Goal: Information Seeking & Learning: Learn about a topic

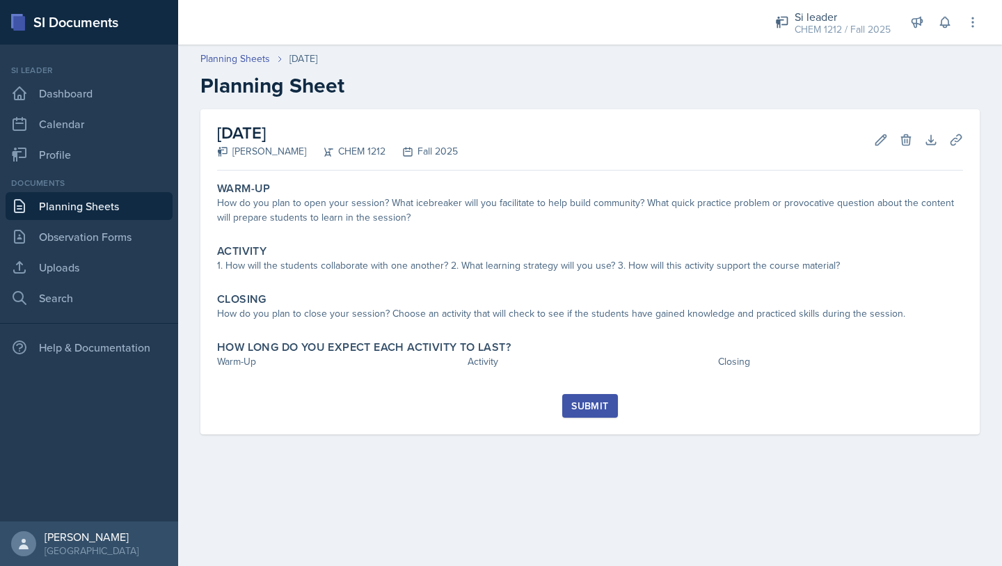
click at [116, 200] on link "Planning Sheets" at bounding box center [89, 206] width 167 height 28
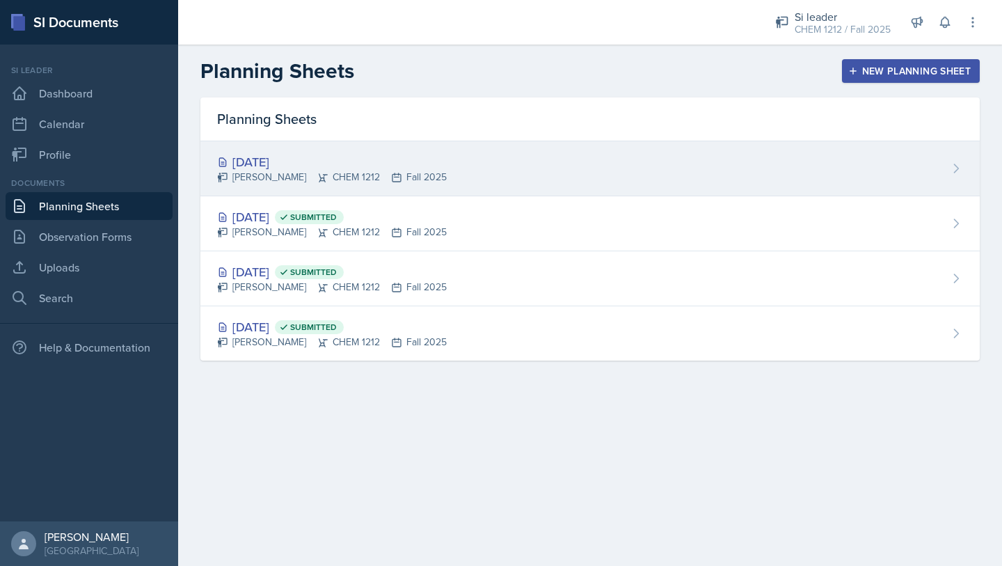
click at [399, 170] on div "[PERSON_NAME] CHEM 1212 Fall 2025" at bounding box center [332, 177] width 230 height 15
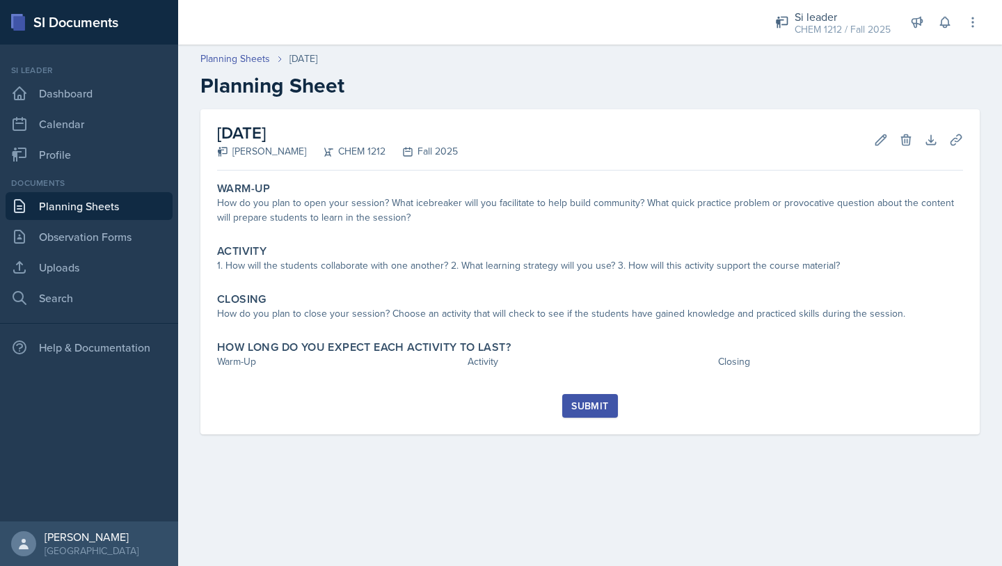
click at [104, 204] on link "Planning Sheets" at bounding box center [89, 206] width 167 height 28
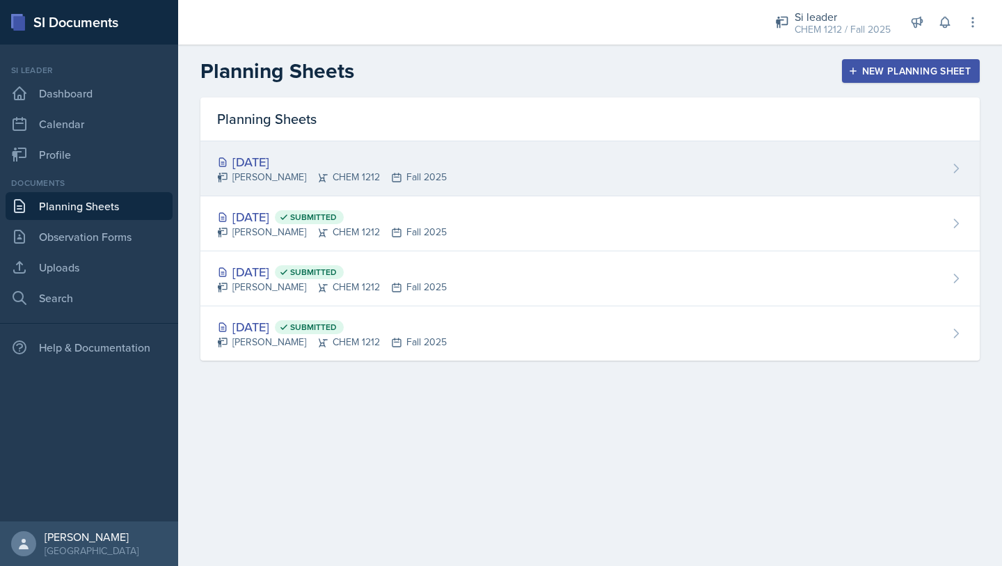
click at [409, 186] on div "[DATE] [PERSON_NAME] CHEM 1212 Fall 2025" at bounding box center [590, 168] width 780 height 55
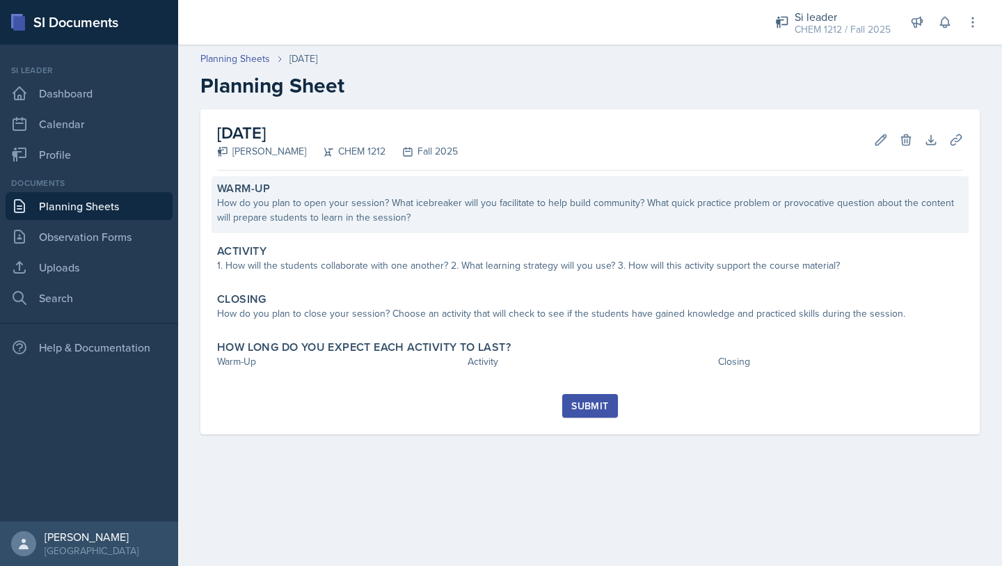
click at [419, 209] on div "How do you plan to open your session? What icebreaker will you facilitate to he…" at bounding box center [590, 210] width 746 height 29
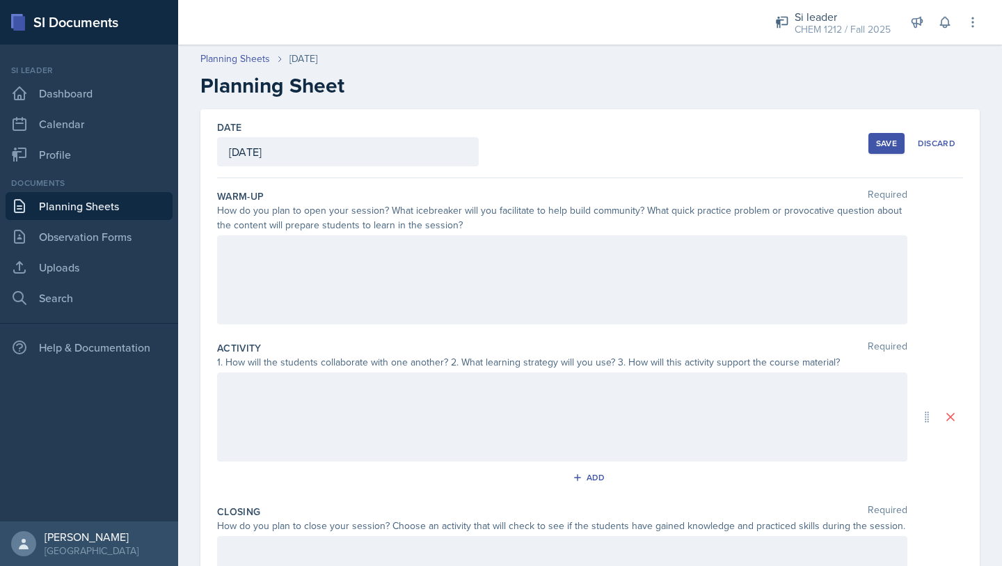
click at [523, 262] on div at bounding box center [562, 279] width 691 height 89
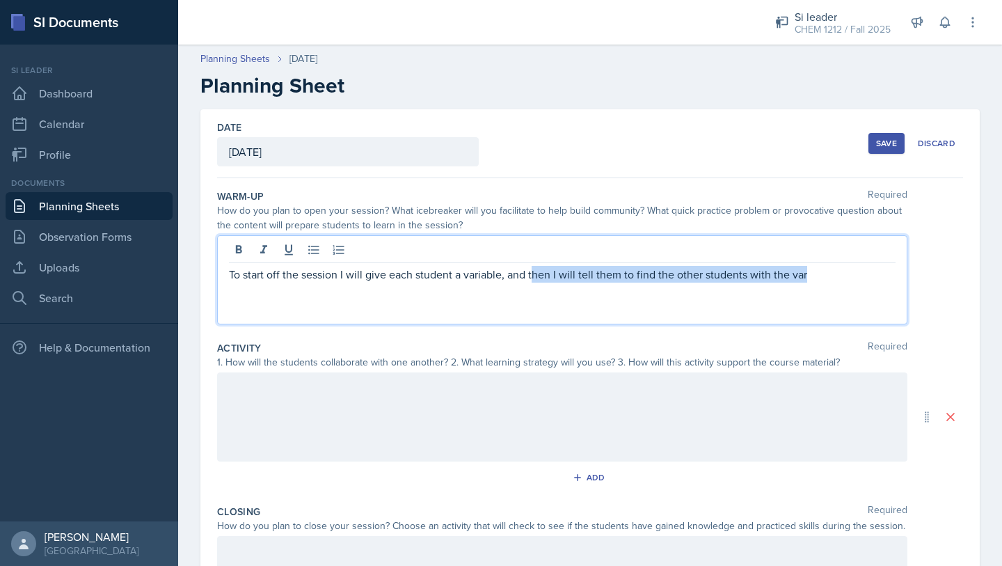
drag, startPoint x: 850, startPoint y: 283, endPoint x: 531, endPoint y: 275, distance: 318.9
click at [531, 275] on div "To start off the session I will give each student a variable, and then I will t…" at bounding box center [562, 279] width 691 height 89
click at [846, 281] on p "To start off the session I will give each student a variable, and then I will t…" at bounding box center [562, 274] width 667 height 17
drag, startPoint x: 844, startPoint y: 279, endPoint x: 510, endPoint y: 280, distance: 334.8
click at [510, 280] on p "To start off the session I will give each student a variable, and then I will t…" at bounding box center [562, 274] width 667 height 17
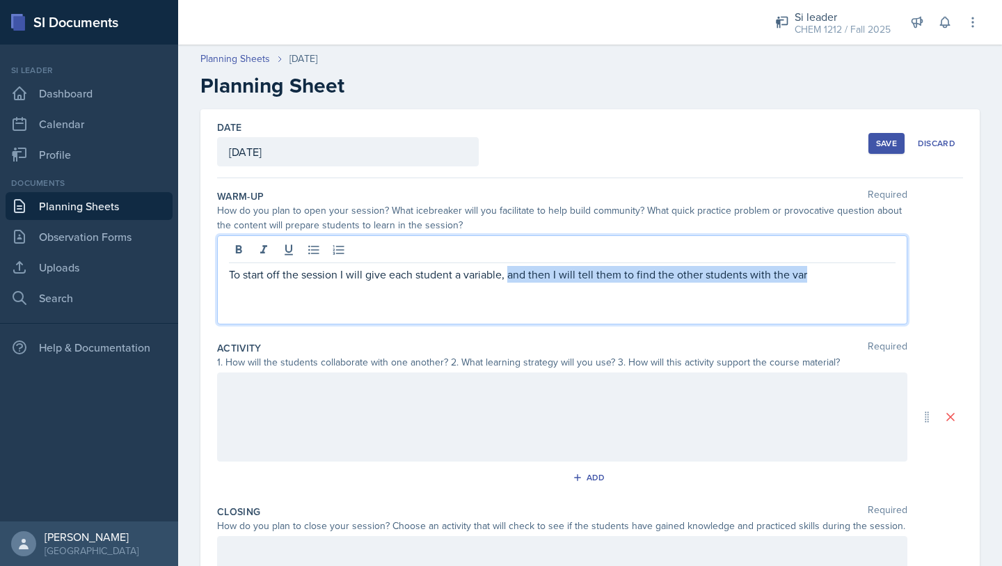
click at [846, 279] on p "To start off the session I will give each student a variable, and then I will t…" at bounding box center [562, 274] width 667 height 17
drag, startPoint x: 846, startPoint y: 279, endPoint x: 511, endPoint y: 267, distance: 335.0
click at [511, 267] on p "To start off the session I will give each student a variable, and then I will t…" at bounding box center [562, 274] width 667 height 17
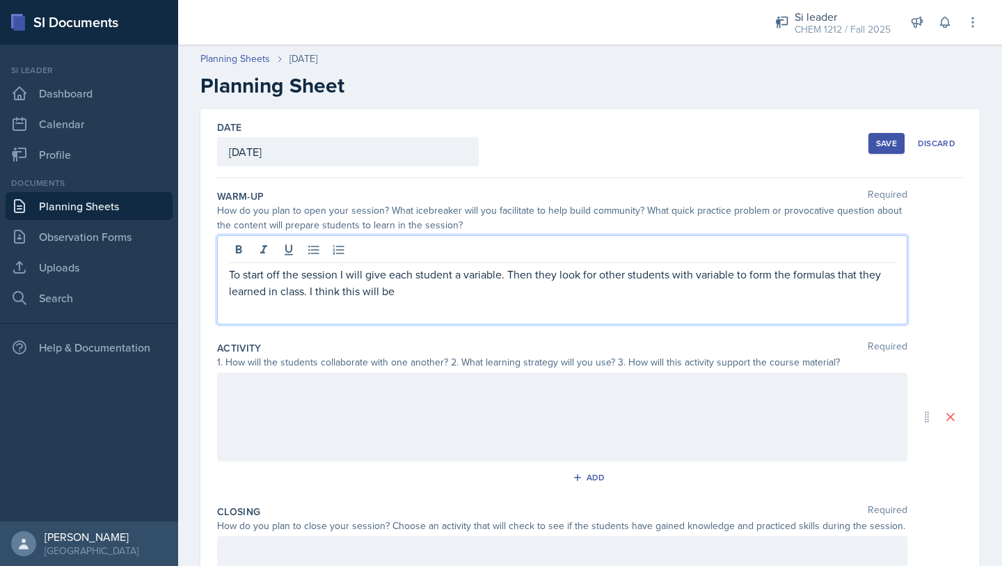
click at [732, 271] on p "To start off the session I will give each student a variable. Then they look fo…" at bounding box center [562, 282] width 667 height 33
click at [526, 295] on p "To start off the session I will give each student a variable. Then they look fo…" at bounding box center [562, 282] width 667 height 33
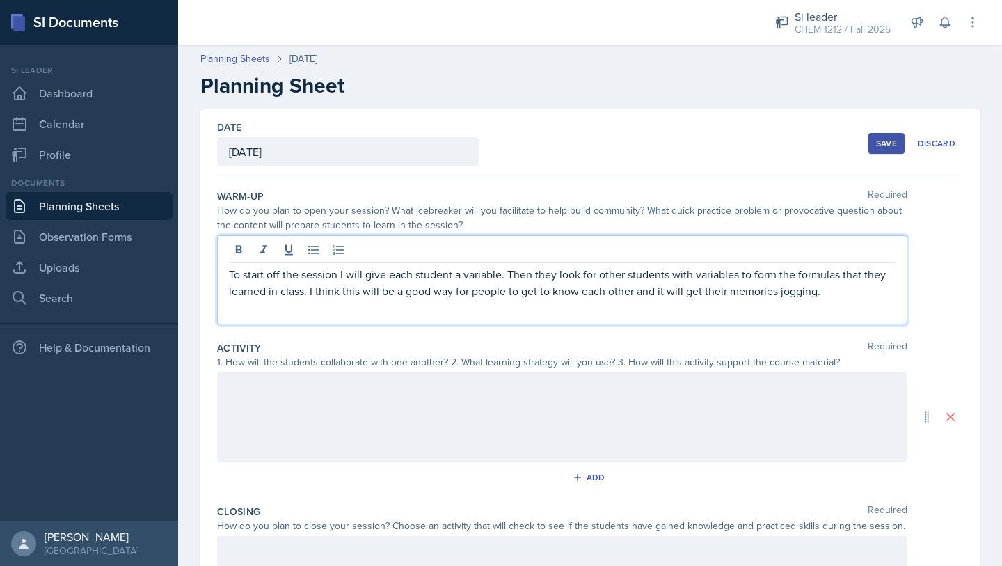
click at [415, 404] on div at bounding box center [562, 416] width 691 height 89
